Goal: Navigation & Orientation: Find specific page/section

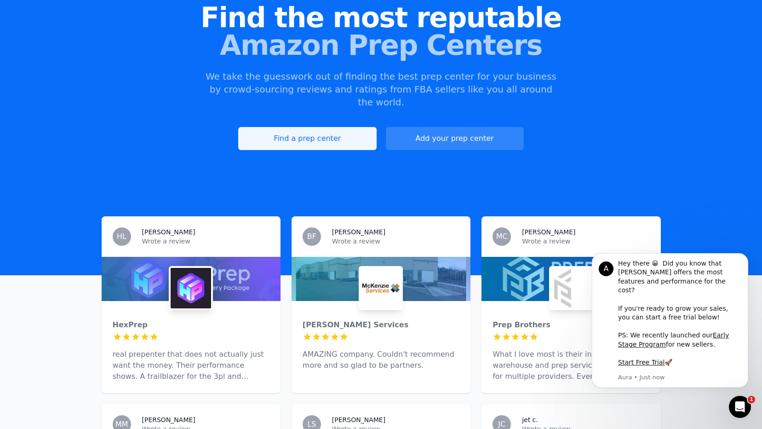
click at [345, 127] on link "Find a prep center" at bounding box center [307, 138] width 138 height 23
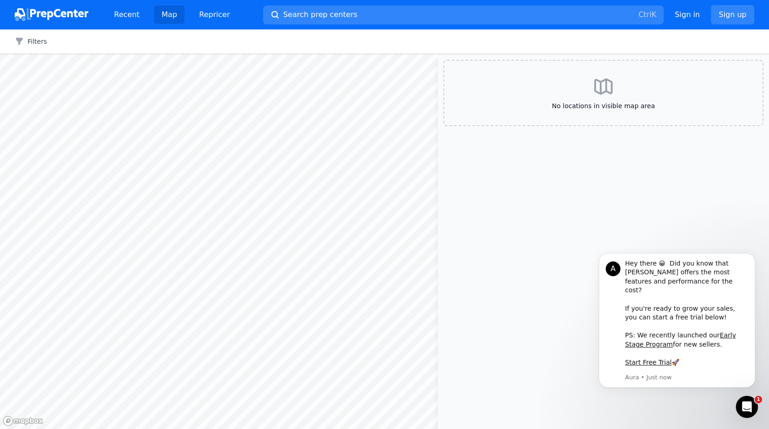
click at [596, 91] on icon at bounding box center [603, 86] width 17 height 15
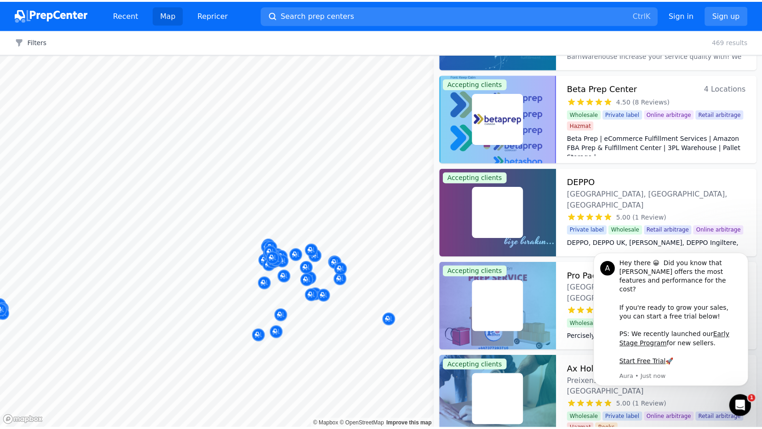
scroll to position [454, 0]
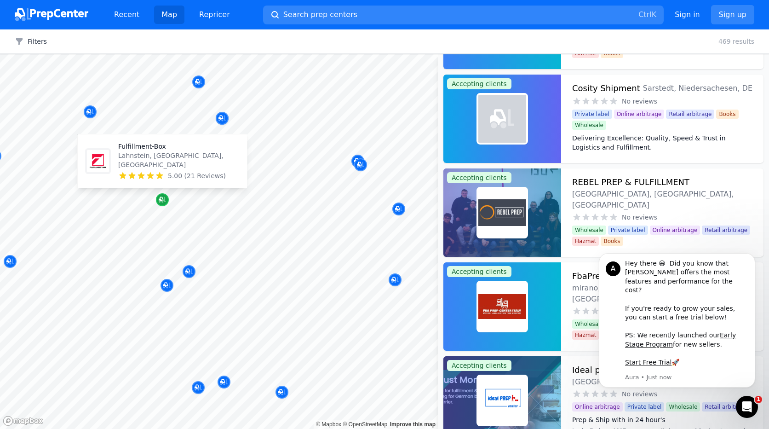
click at [166, 200] on div "Map marker" at bounding box center [162, 199] width 13 height 13
click at [163, 199] on icon "Map marker" at bounding box center [161, 199] width 5 height 5
click at [158, 151] on p "Fulfillment-Box" at bounding box center [178, 146] width 121 height 9
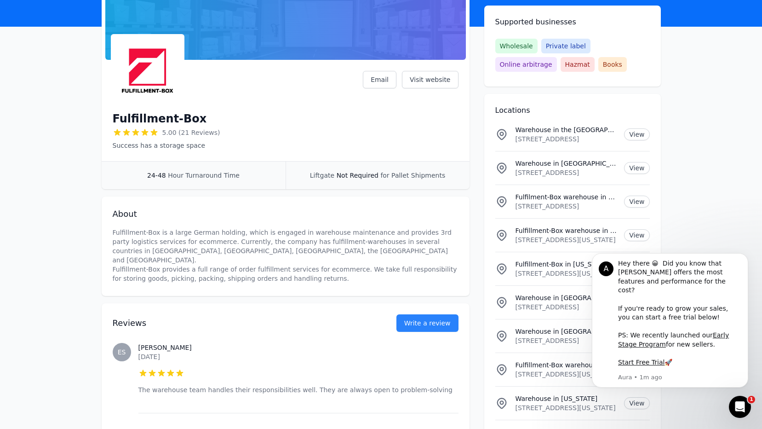
scroll to position [92, 0]
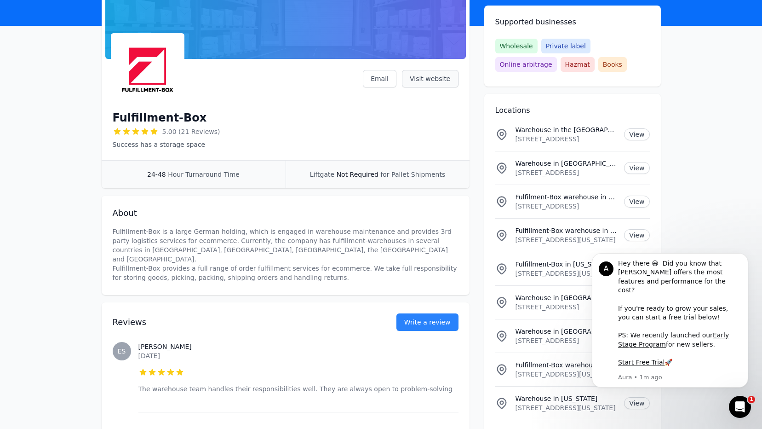
click at [443, 75] on link "Visit website" at bounding box center [430, 78] width 57 height 17
